Goal: Information Seeking & Learning: Learn about a topic

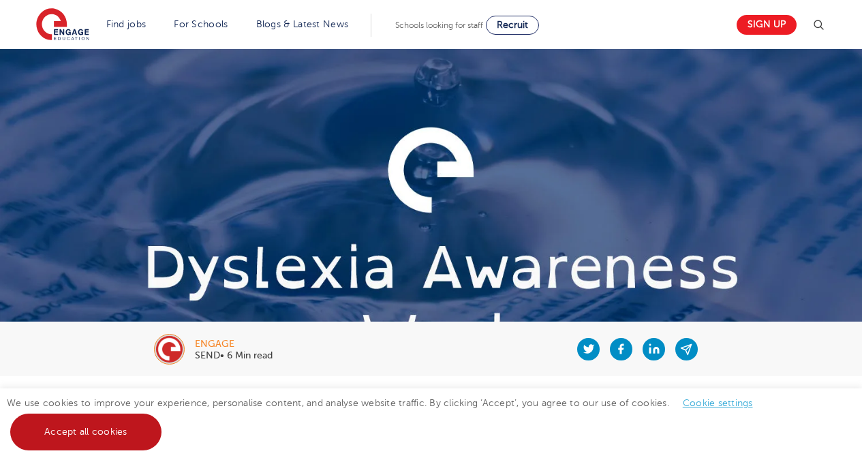
click at [115, 403] on link "Accept all cookies" at bounding box center [85, 432] width 151 height 37
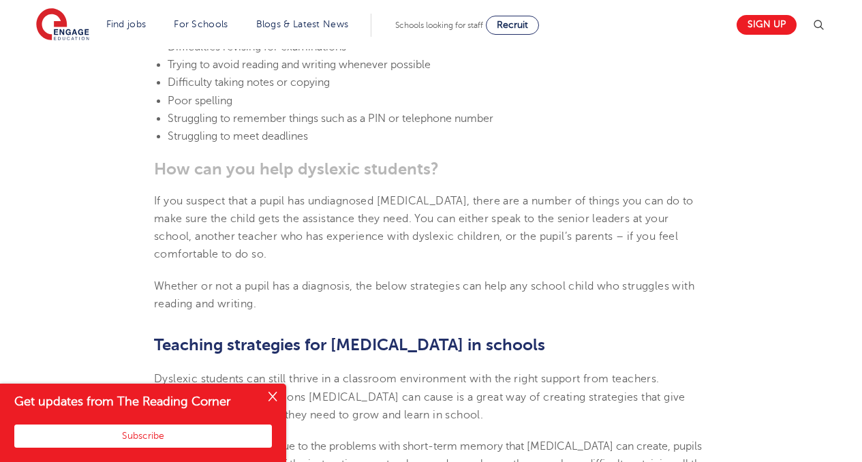
scroll to position [1986, 0]
click at [266, 393] on button "Close" at bounding box center [272, 397] width 27 height 27
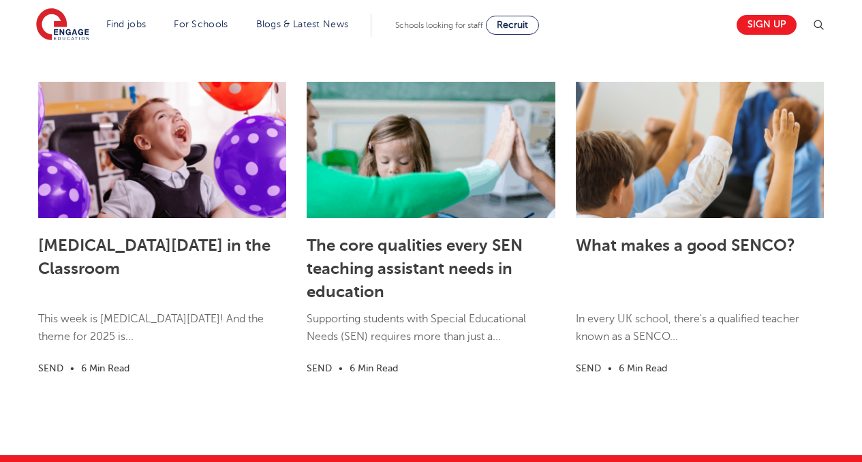
scroll to position [3974, 0]
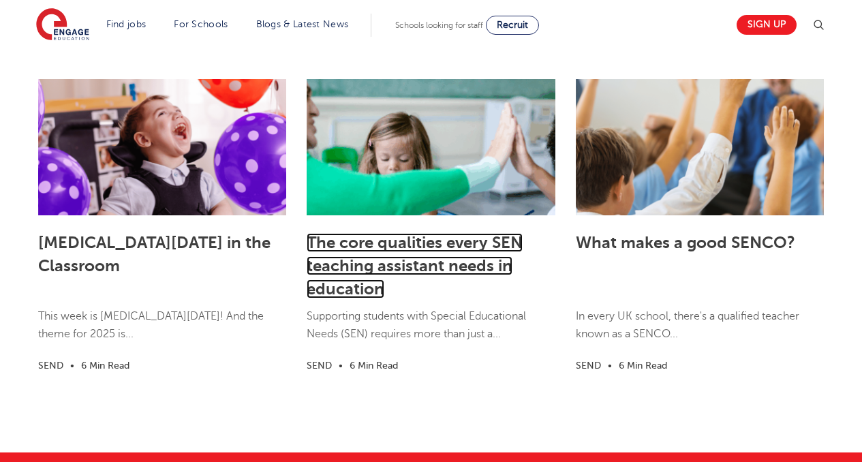
click at [403, 233] on link "The core qualities every SEN teaching assistant needs in education" at bounding box center [415, 265] width 216 height 65
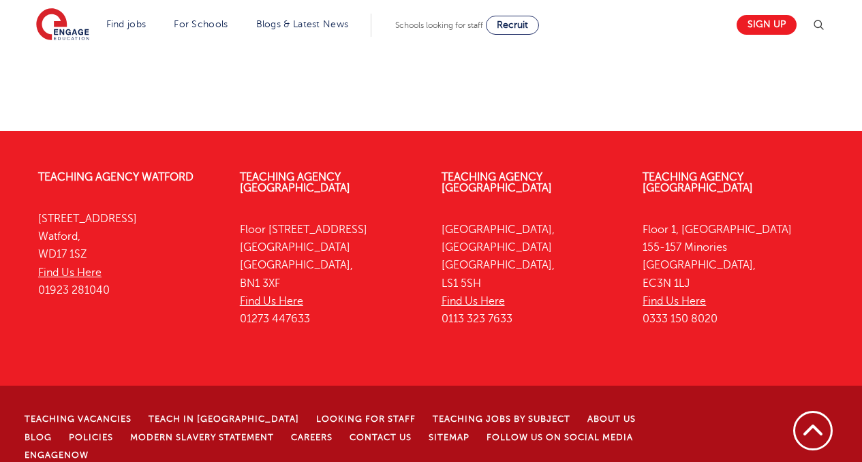
scroll to position [2579, 0]
